Goal: Download file/media

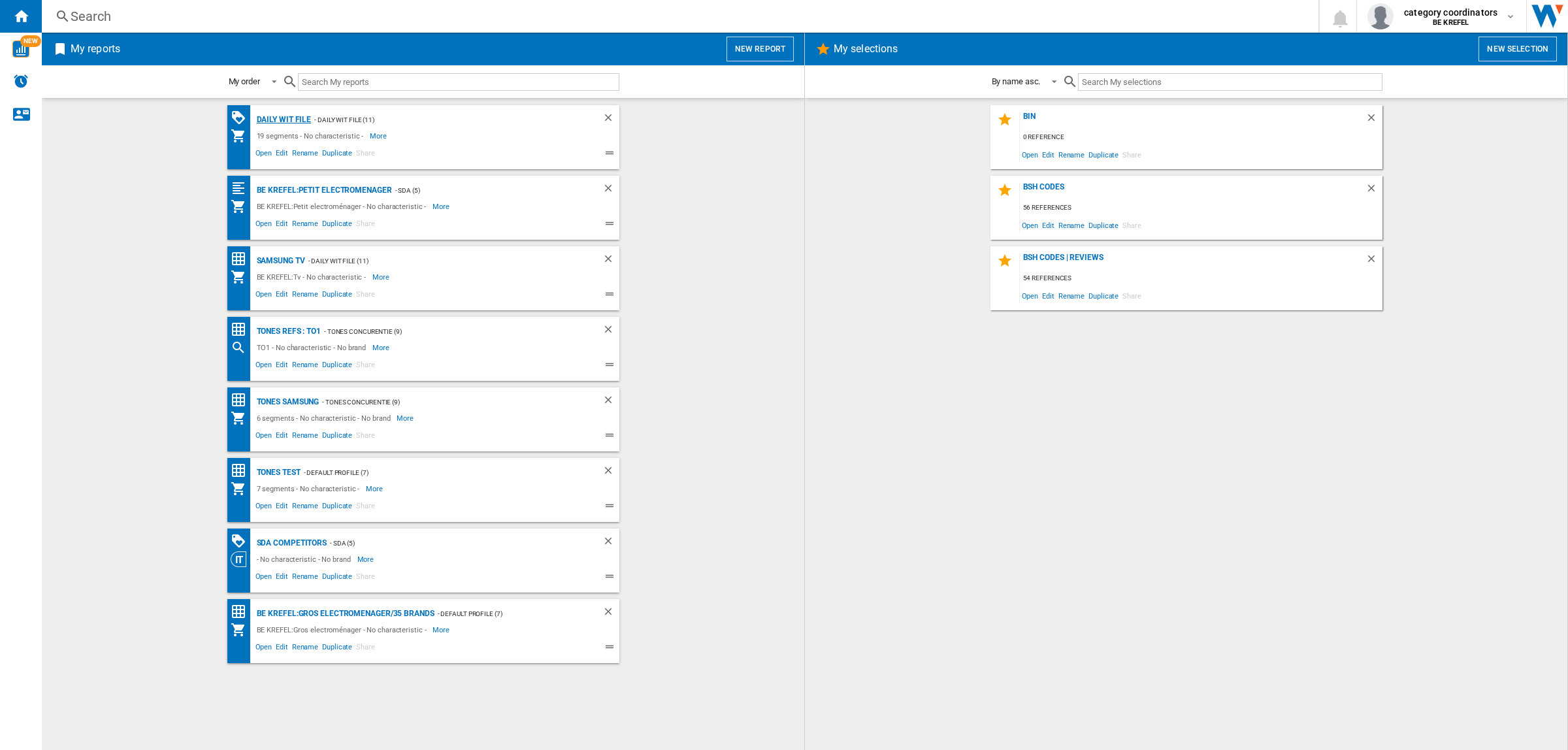
click at [289, 118] on div "Daily WIT file" at bounding box center [283, 120] width 58 height 16
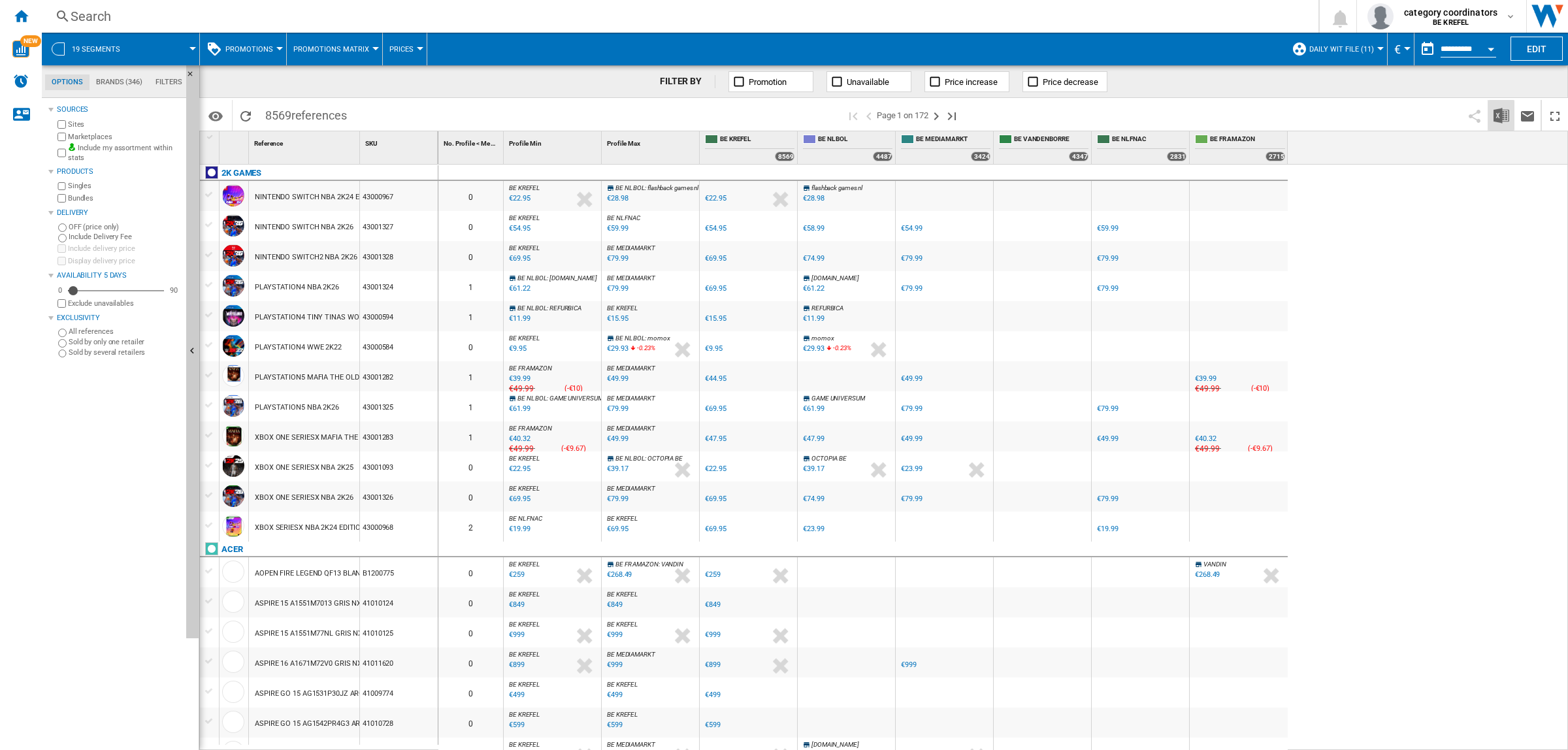
click at [1500, 118] on img "Download in Excel" at bounding box center [1501, 116] width 16 height 16
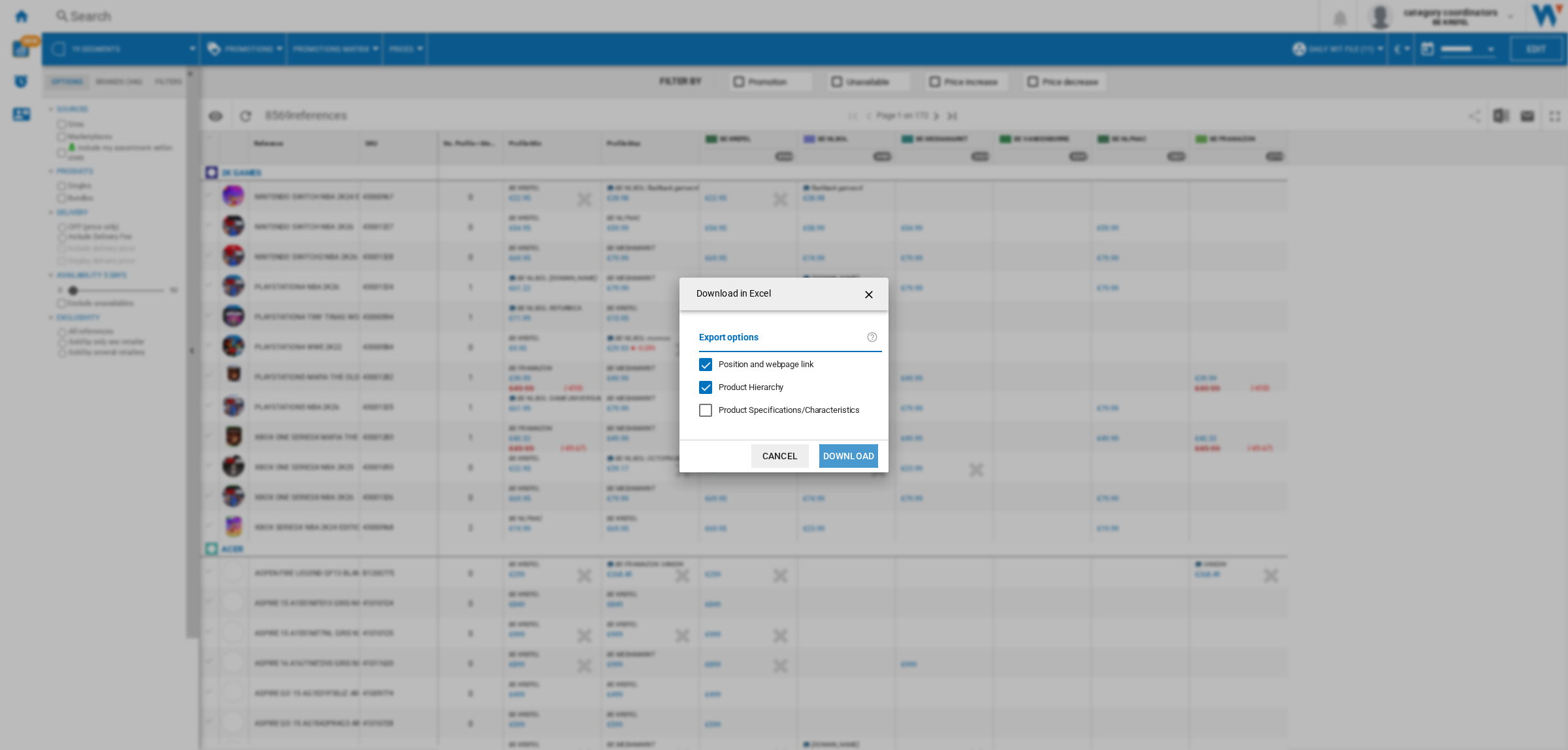
drag, startPoint x: 859, startPoint y: 461, endPoint x: 851, endPoint y: 462, distance: 8.1
click at [859, 462] on button "Download" at bounding box center [849, 456] width 59 height 24
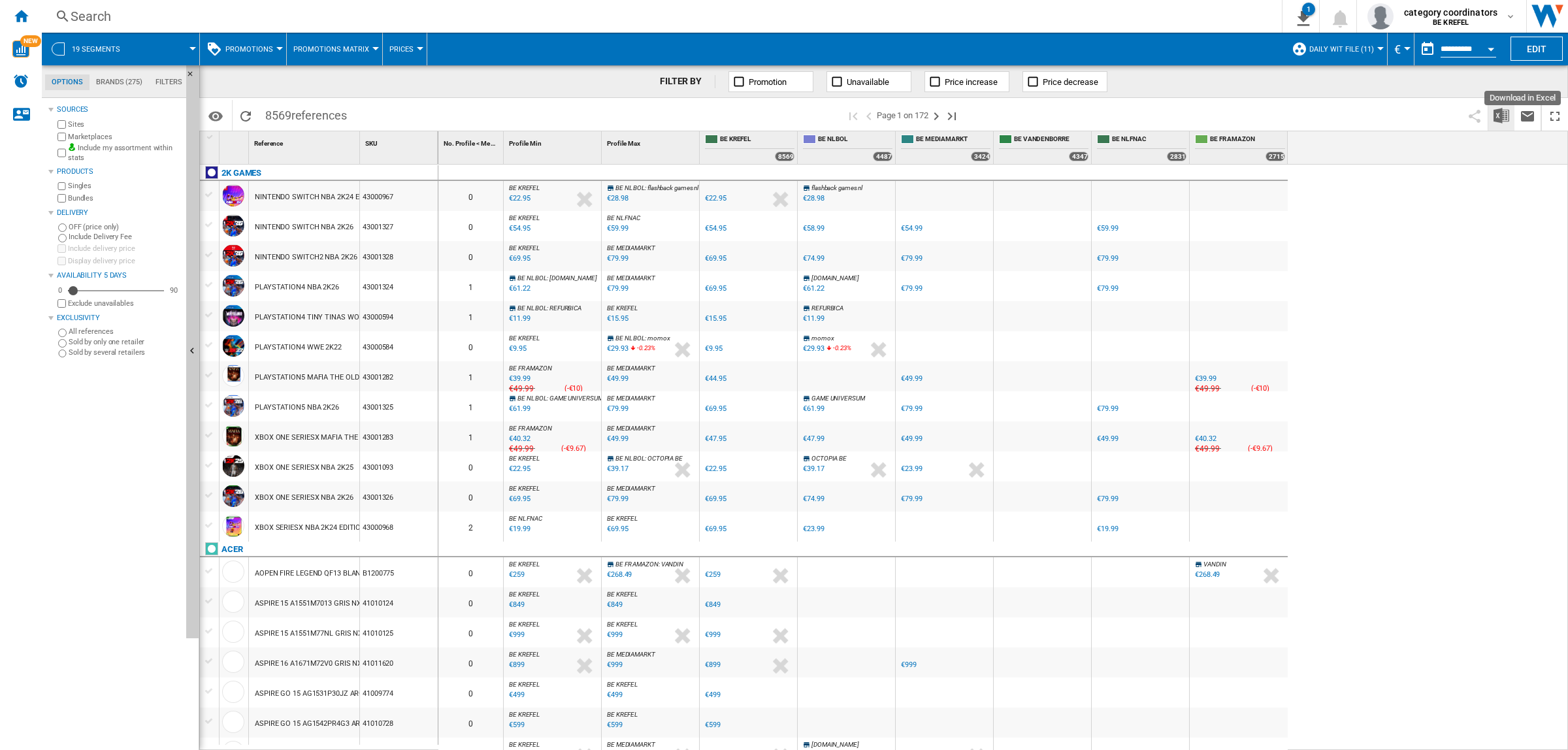
click at [1505, 113] on img "Download in Excel" at bounding box center [1501, 116] width 16 height 16
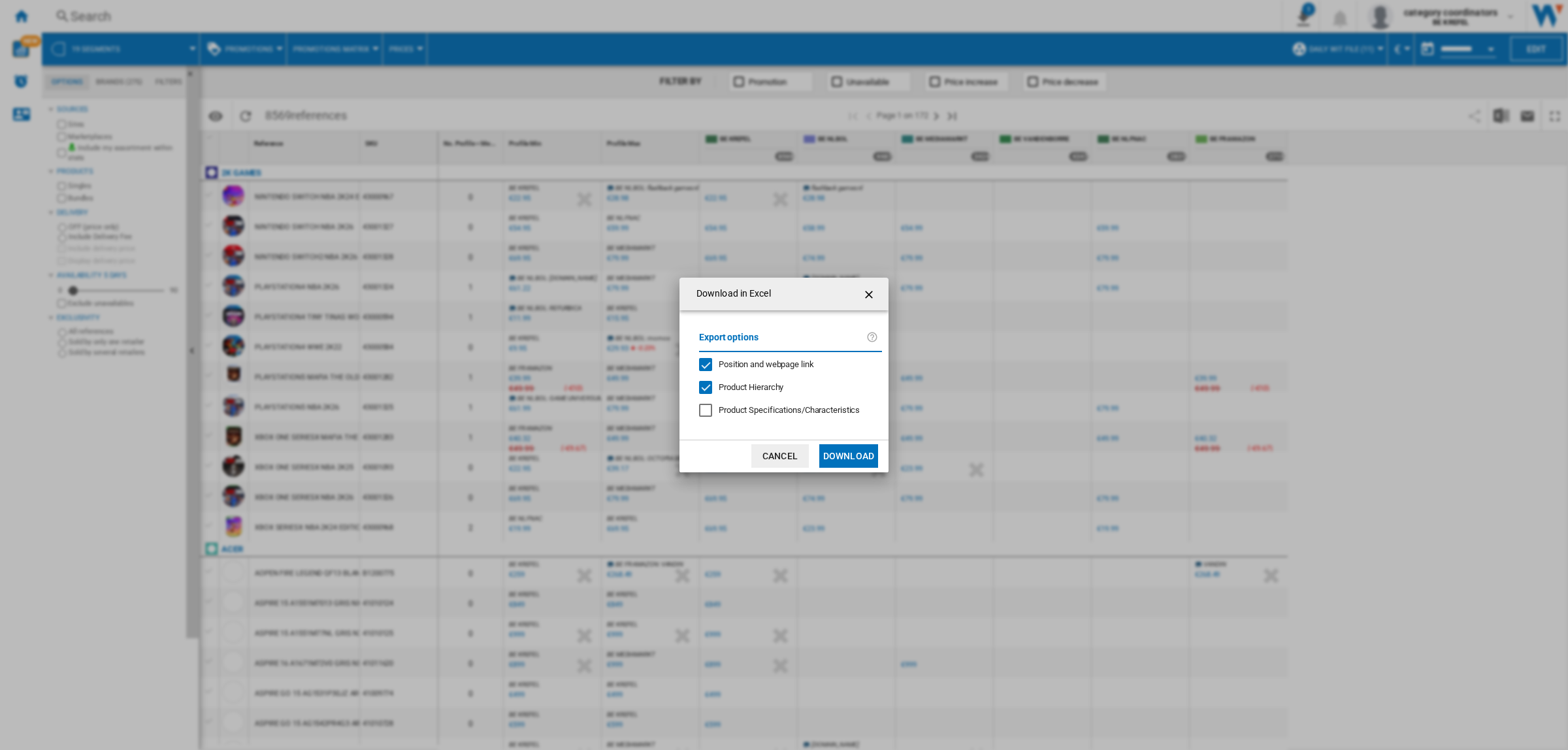
click at [858, 456] on button "Download" at bounding box center [849, 456] width 59 height 24
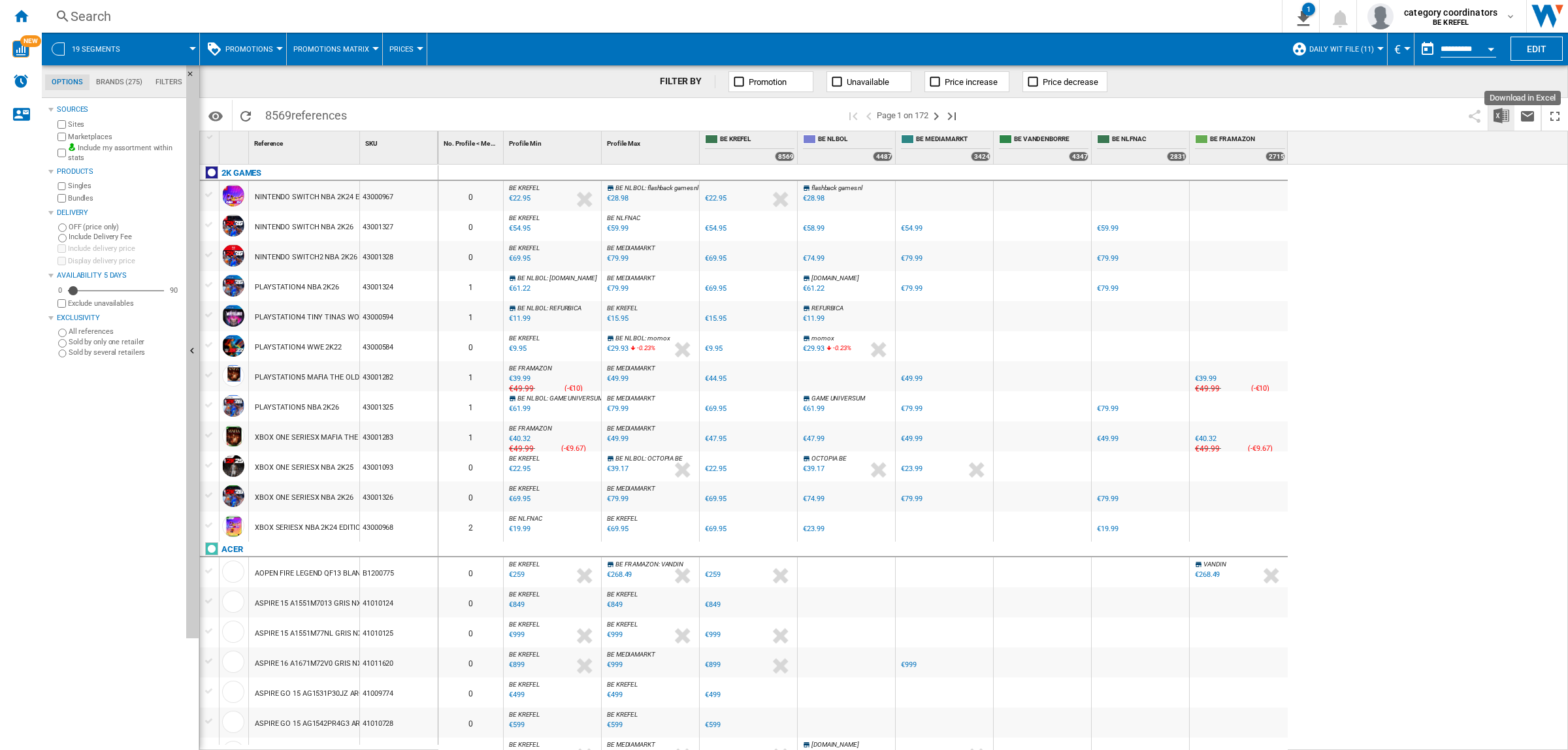
click at [1506, 120] on img "Download in Excel" at bounding box center [1501, 116] width 16 height 16
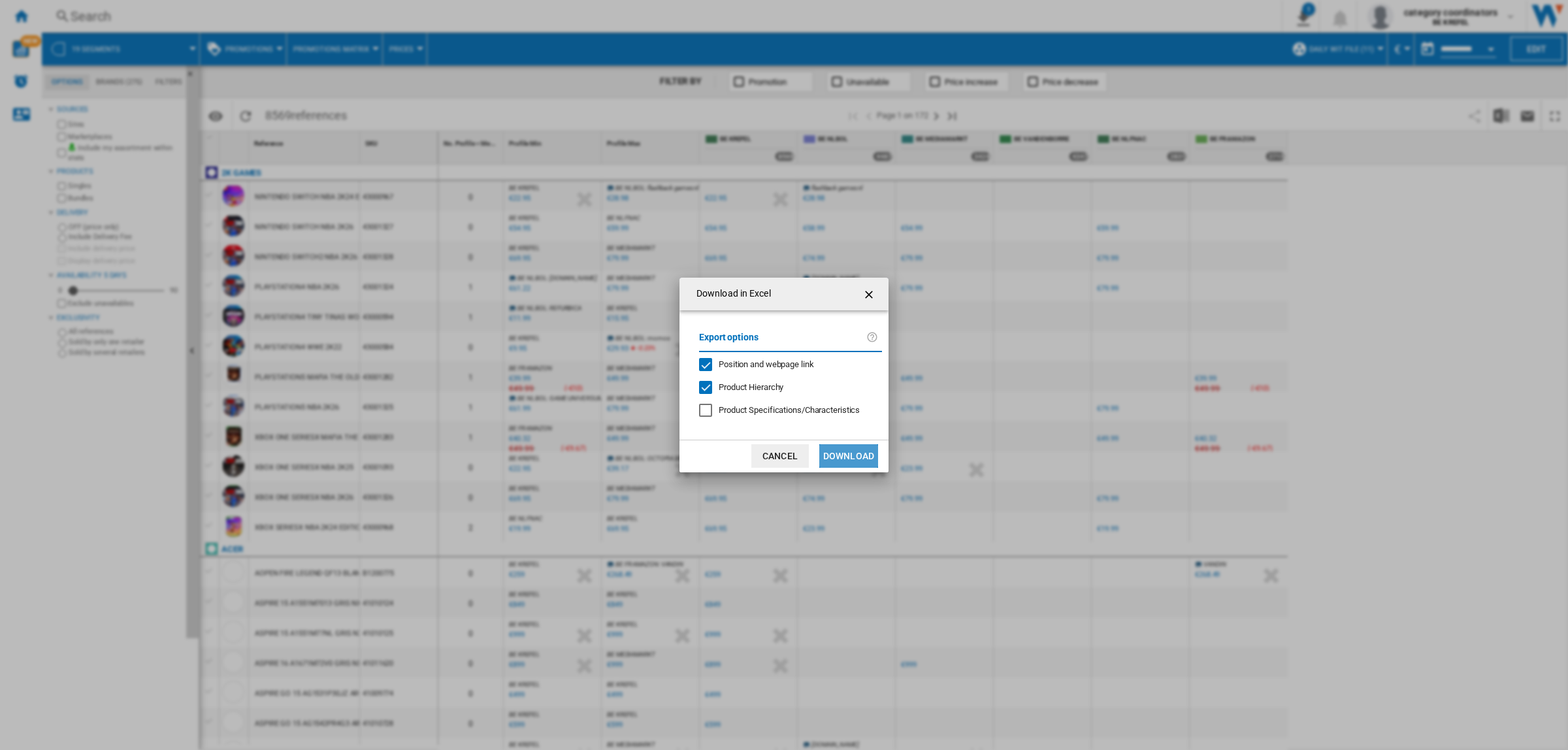
click at [849, 456] on button "Download" at bounding box center [849, 456] width 59 height 24
